Goal: Check status: Check status

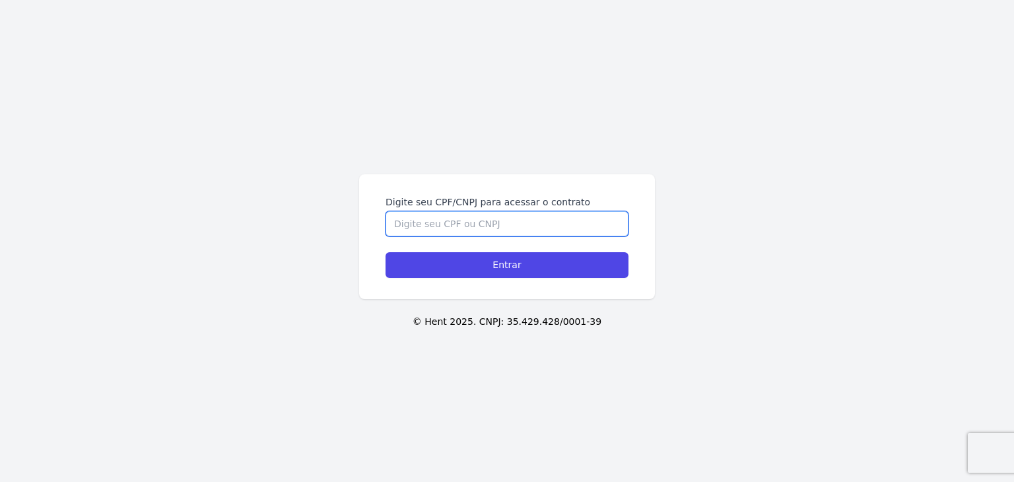
click at [499, 218] on input "Digite seu CPF/CNPJ para acessar o contrato" at bounding box center [506, 223] width 243 height 25
paste input "465.237.648-00"
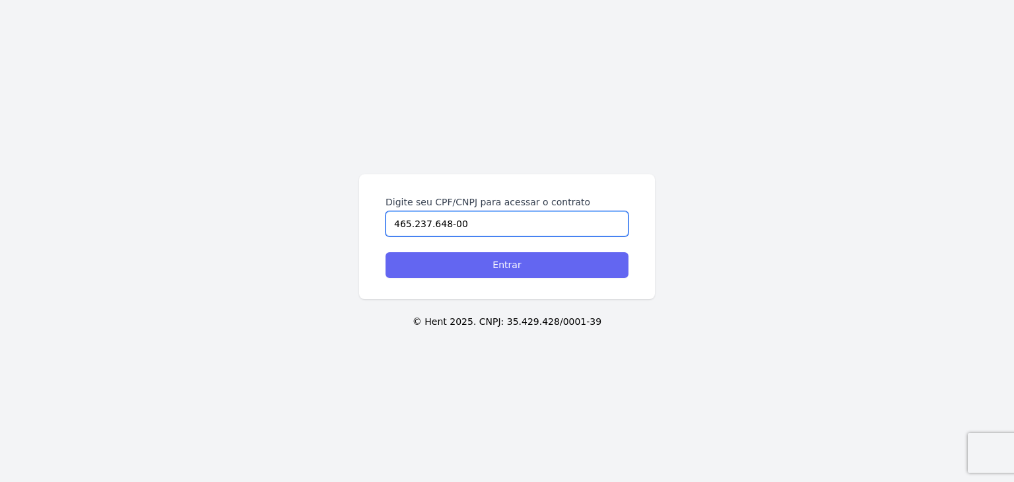
type input "465.237.648-00"
click at [515, 259] on input "Entrar" at bounding box center [506, 265] width 243 height 26
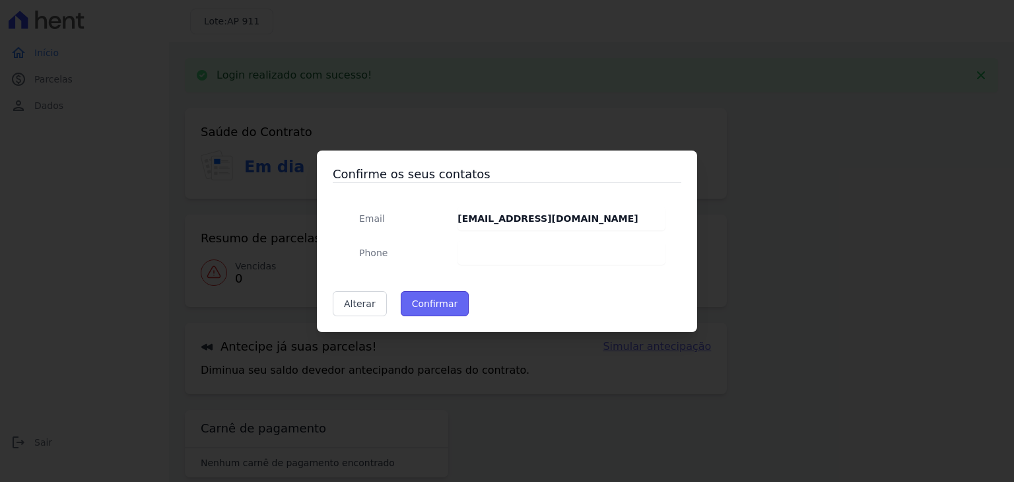
click at [445, 309] on button "Confirmar" at bounding box center [435, 303] width 69 height 25
type input "Contatos confirmados com sucesso."
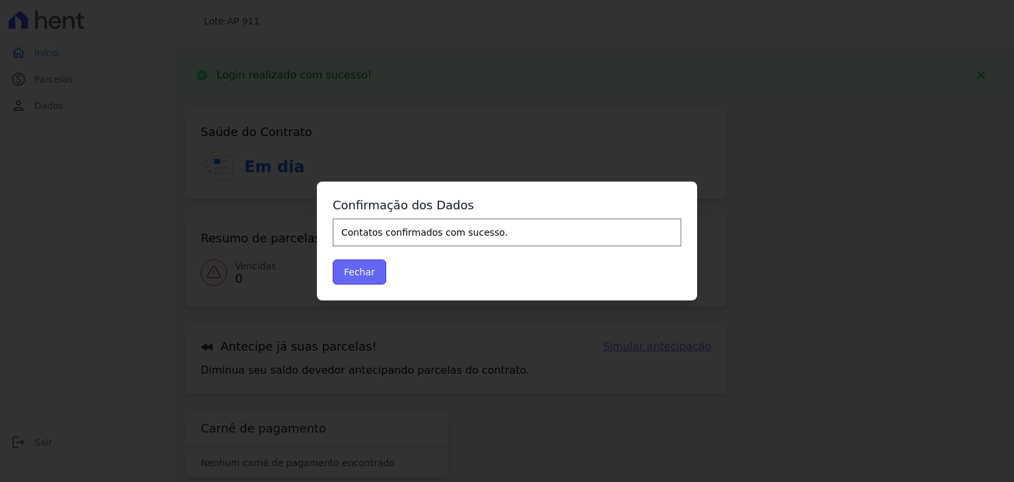
click at [374, 266] on button "Fechar" at bounding box center [359, 271] width 53 height 25
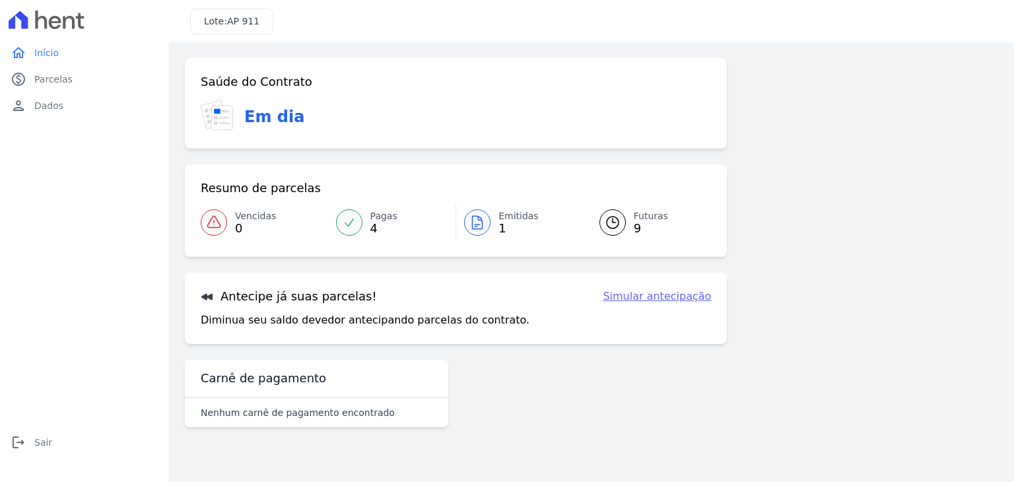
click at [465, 216] on div at bounding box center [477, 222] width 26 height 26
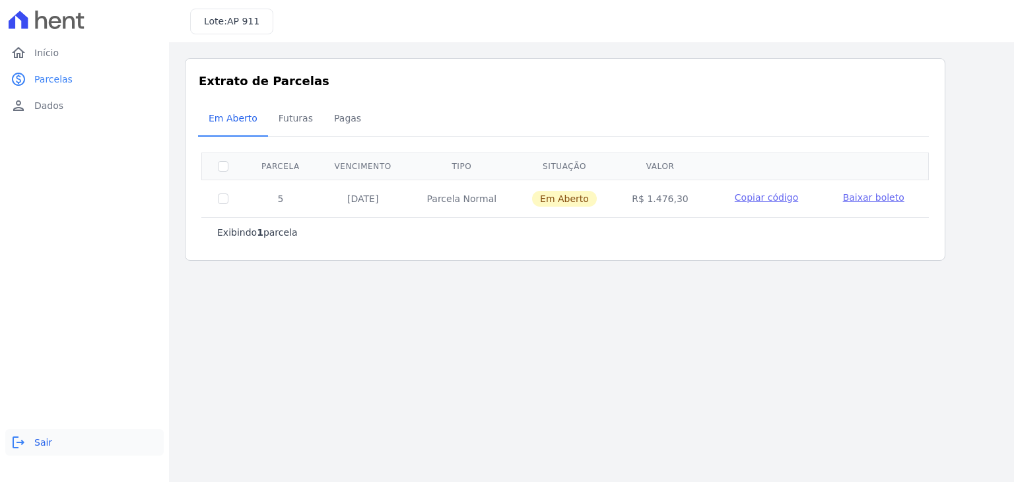
click at [29, 441] on link "logout Sair" at bounding box center [84, 442] width 158 height 26
